Goal: Book appointment/travel/reservation

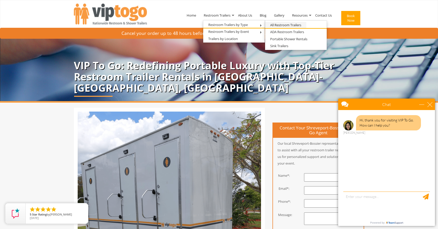
click at [282, 25] on link "All Restroom Trailers" at bounding box center [285, 25] width 41 height 6
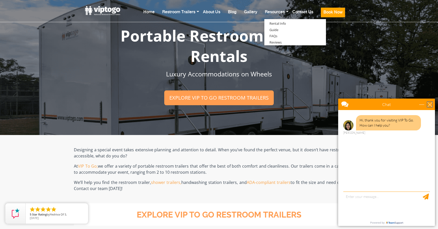
click at [429, 105] on div "close" at bounding box center [429, 104] width 5 height 5
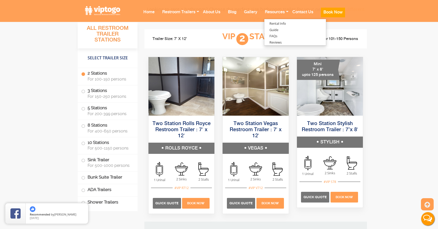
scroll to position [344, 0]
click at [89, 127] on label "8 Stations For 400-650 persons" at bounding box center [107, 128] width 53 height 16
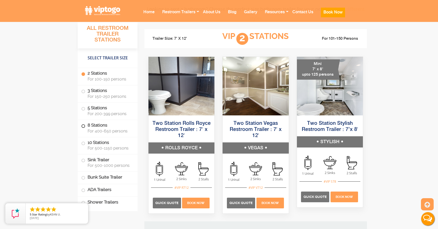
click at [83, 125] on span at bounding box center [83, 126] width 2 height 2
click at [96, 125] on label "8 Stations For 400-650 persons" at bounding box center [107, 128] width 53 height 16
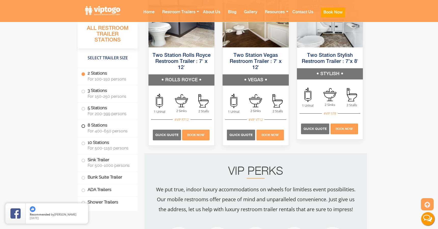
scroll to position [412, 0]
click at [96, 125] on label "8 Stations For 400-650 persons" at bounding box center [107, 128] width 53 height 16
click at [91, 97] on span "For 150-250 persons" at bounding box center [110, 96] width 44 height 5
click at [90, 107] on label "5 Stations For 200-399 persons" at bounding box center [107, 111] width 53 height 16
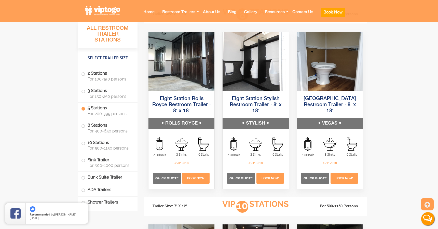
scroll to position [1075, 0]
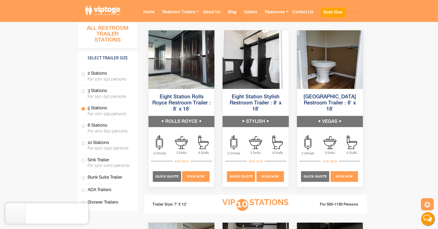
click at [247, 176] on span "Quick Quote" at bounding box center [240, 176] width 23 height 4
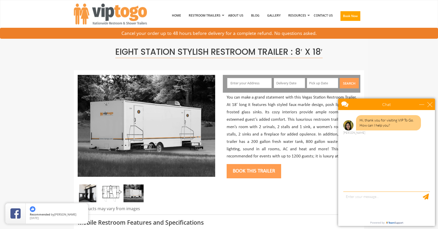
click at [247, 82] on input "text" at bounding box center [249, 83] width 45 height 10
type input "[STREET_ADDRESS]"
click at [290, 83] on input "text" at bounding box center [289, 83] width 31 height 10
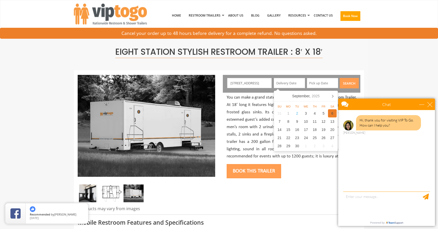
click at [329, 113] on div "6" at bounding box center [332, 113] width 9 height 8
type input "[DATE]"
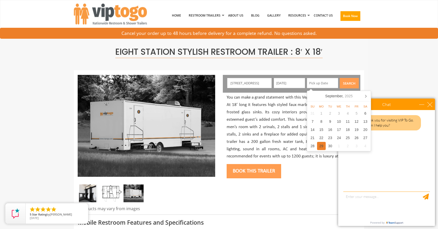
click at [320, 147] on div "29" at bounding box center [321, 146] width 9 height 8
click at [352, 82] on button "Search" at bounding box center [349, 83] width 19 height 10
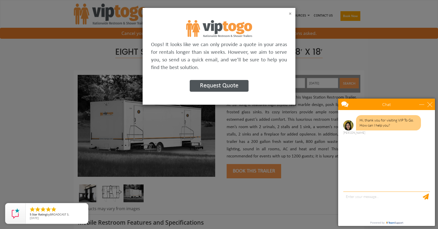
click at [289, 13] on button "×" at bounding box center [290, 13] width 3 height 5
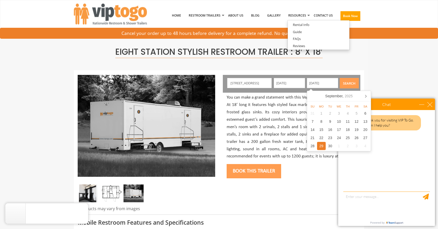
click at [329, 83] on input "[DATE]" at bounding box center [322, 83] width 31 height 10
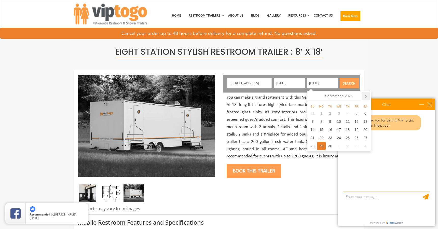
click at [364, 95] on icon at bounding box center [365, 96] width 8 height 8
click at [322, 144] on div "27" at bounding box center [321, 146] width 9 height 8
type input "[DATE]"
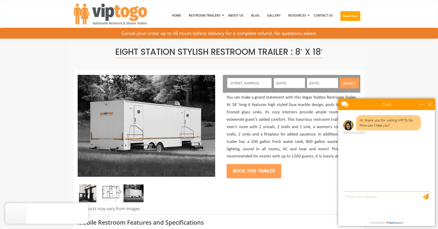
click at [347, 80] on button "Search" at bounding box center [349, 83] width 19 height 10
